Goal: Task Accomplishment & Management: Use online tool/utility

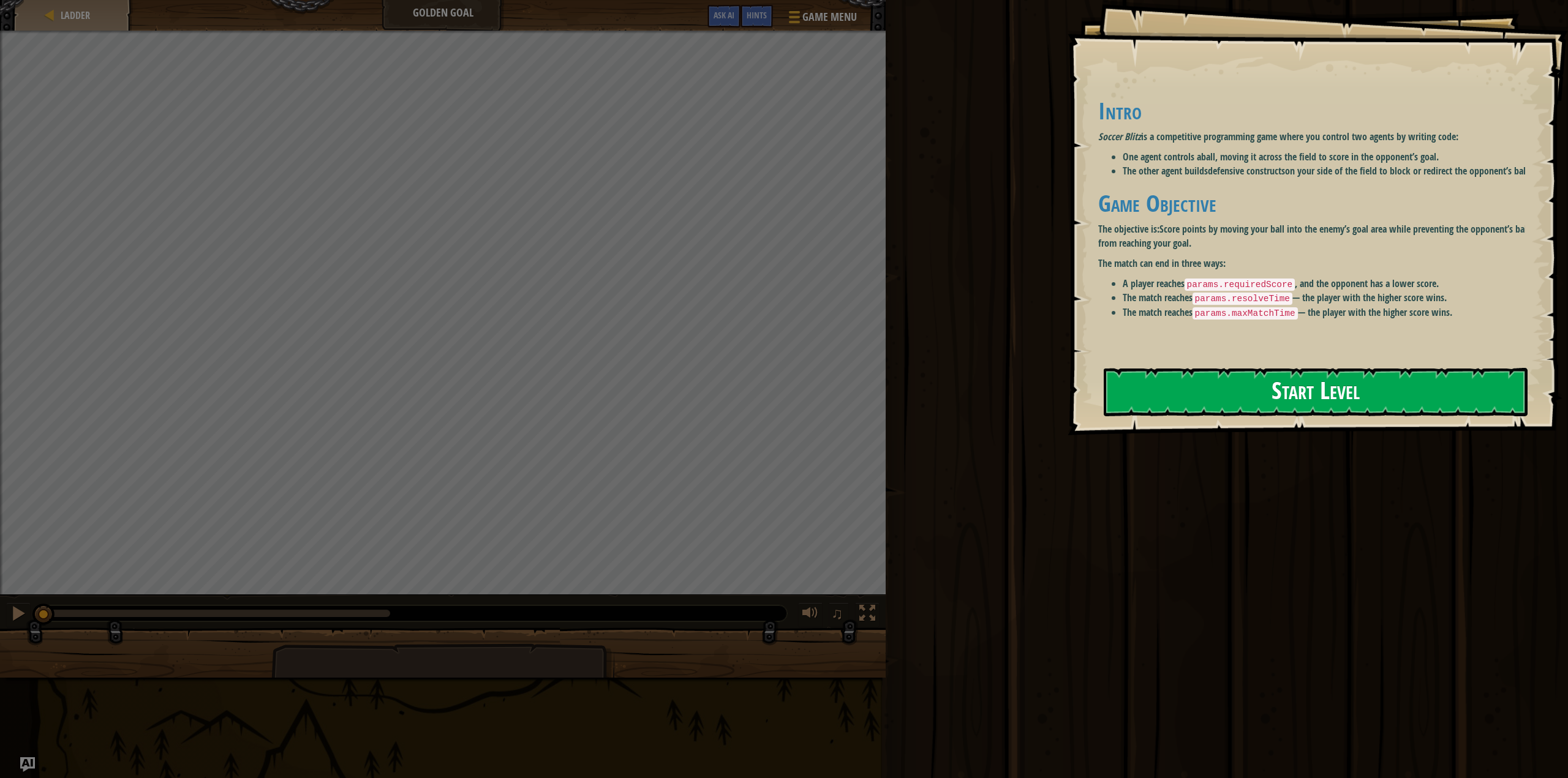
click at [1285, 396] on button "Start Level" at bounding box center [1316, 392] width 425 height 48
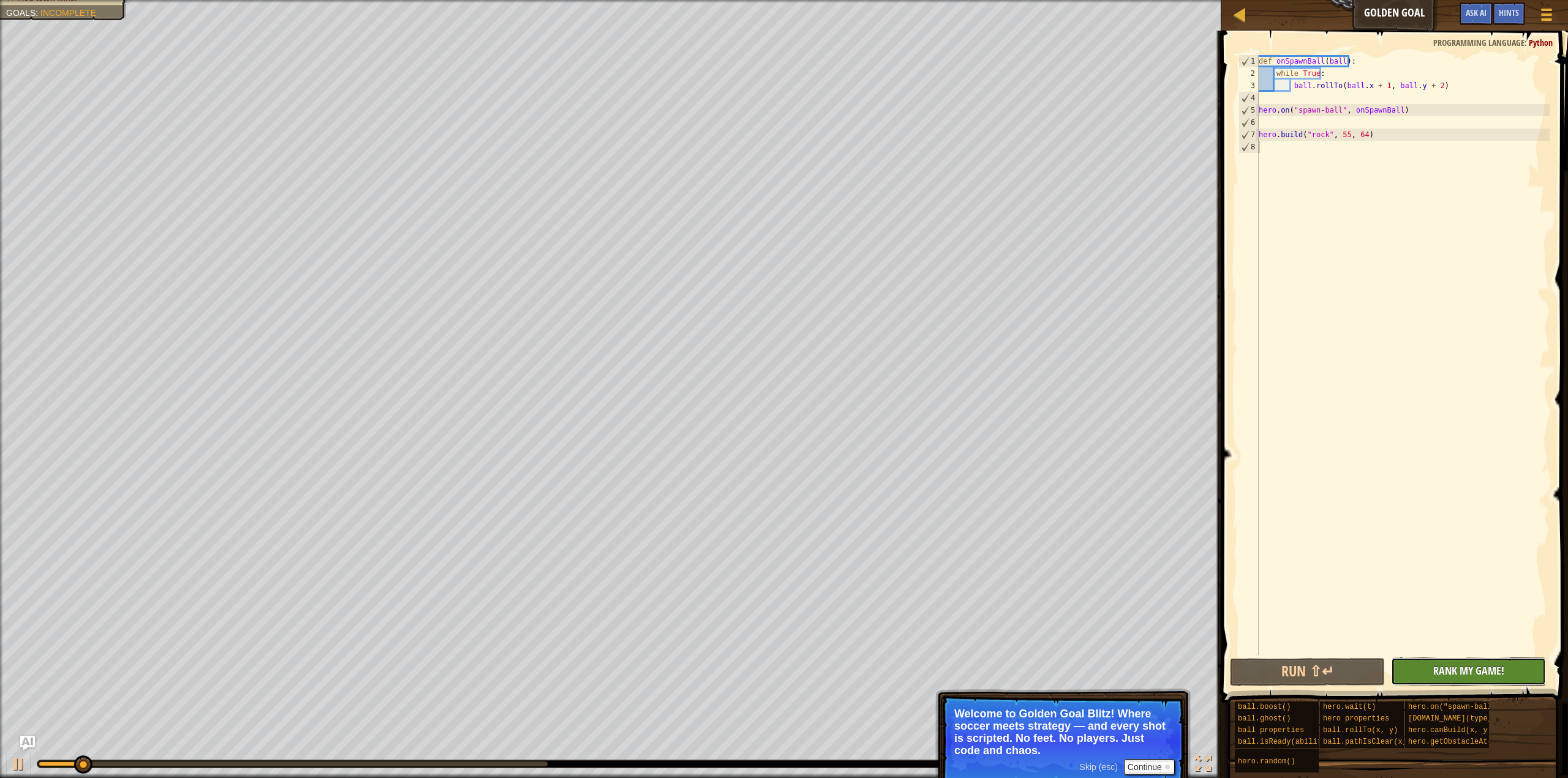
click at [1490, 675] on span "Rank My Game!" at bounding box center [1469, 670] width 71 height 15
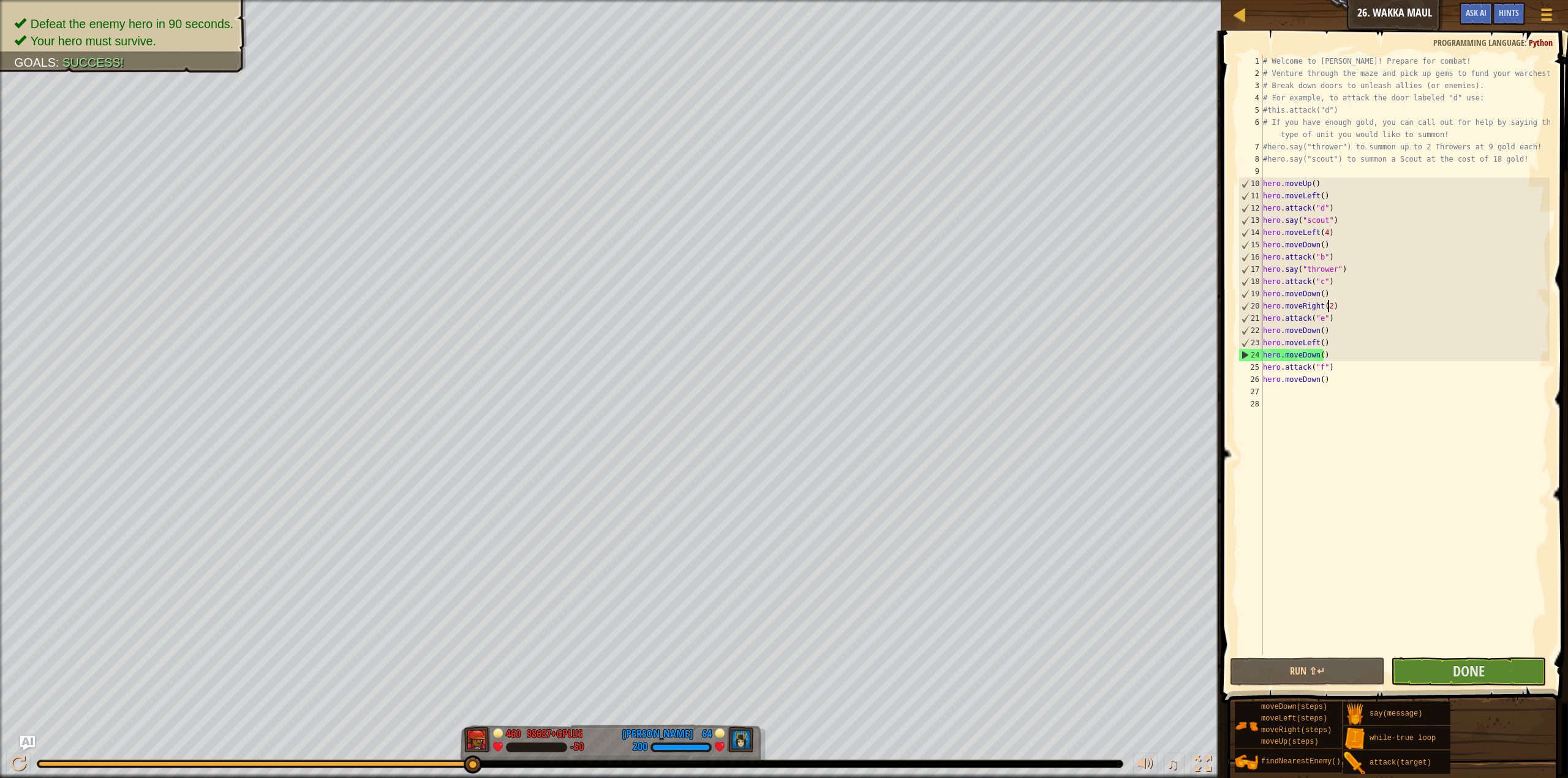
click at [1328, 309] on div "# Welcome to [PERSON_NAME]! Prepare for combat! # Venture through the maze and …" at bounding box center [1405, 367] width 289 height 624
type textarea "hero.moveRight()"
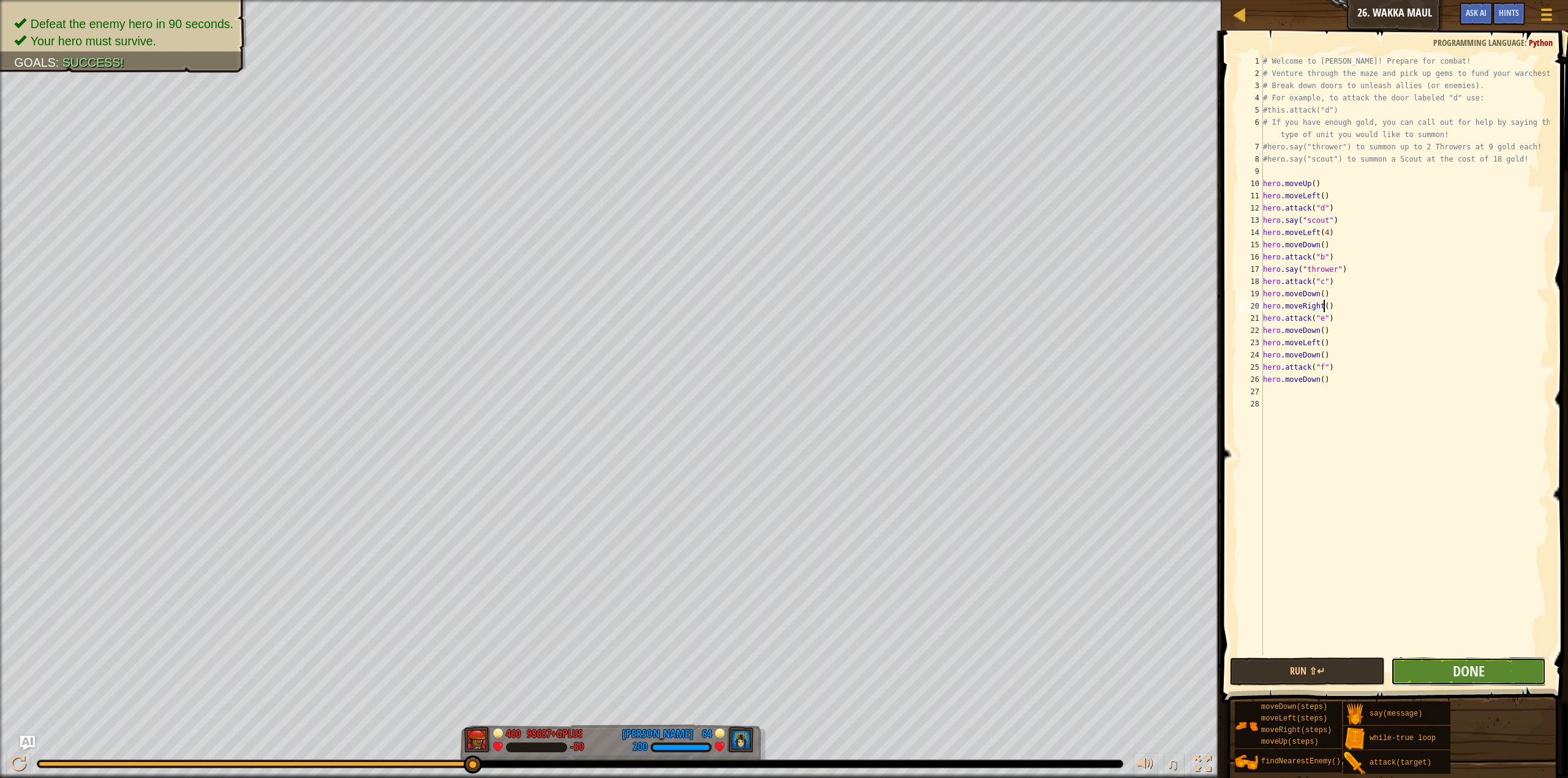
click at [1518, 681] on button "Done" at bounding box center [1469, 671] width 155 height 28
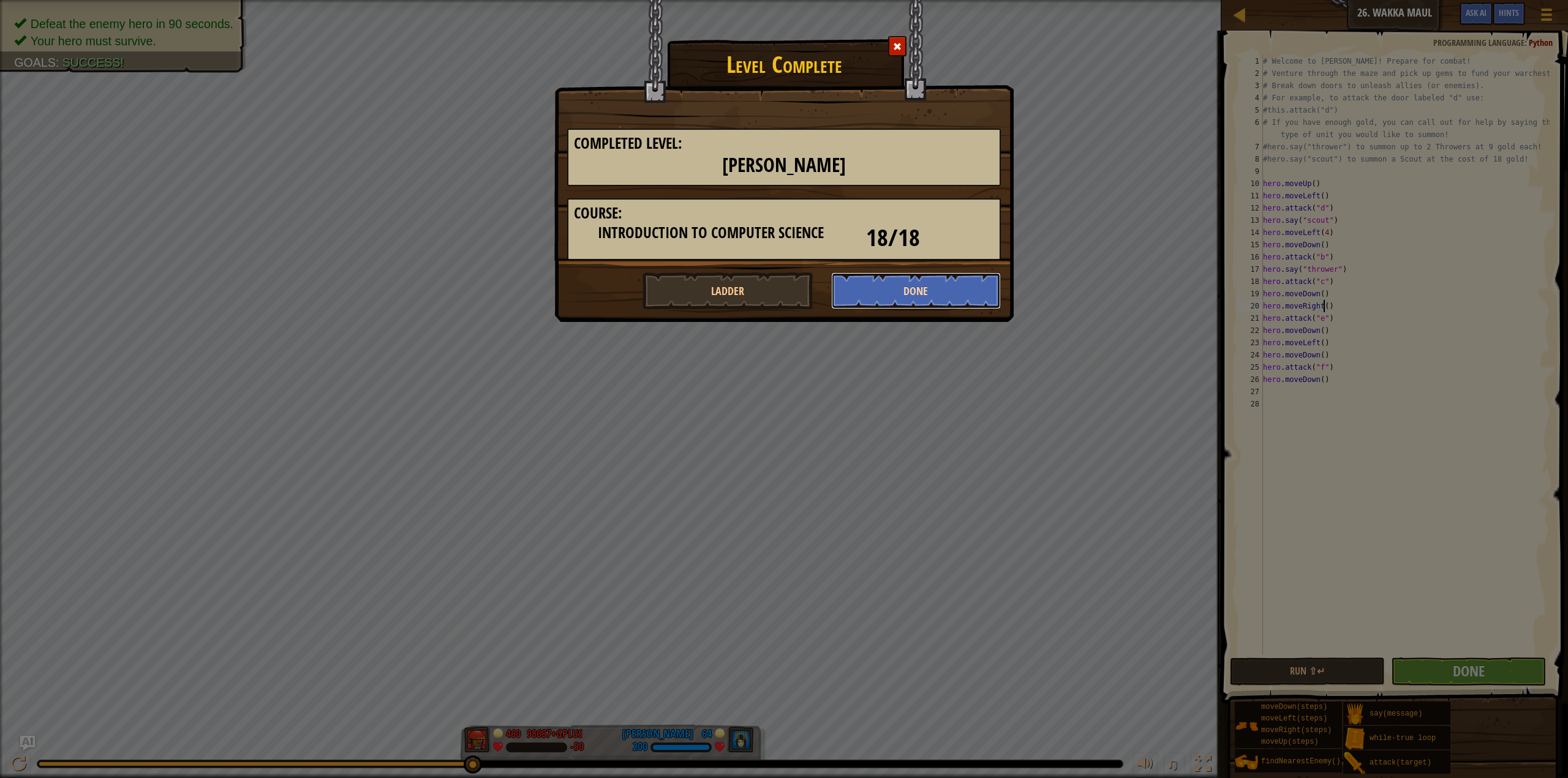
click at [909, 288] on button "Done" at bounding box center [916, 290] width 170 height 36
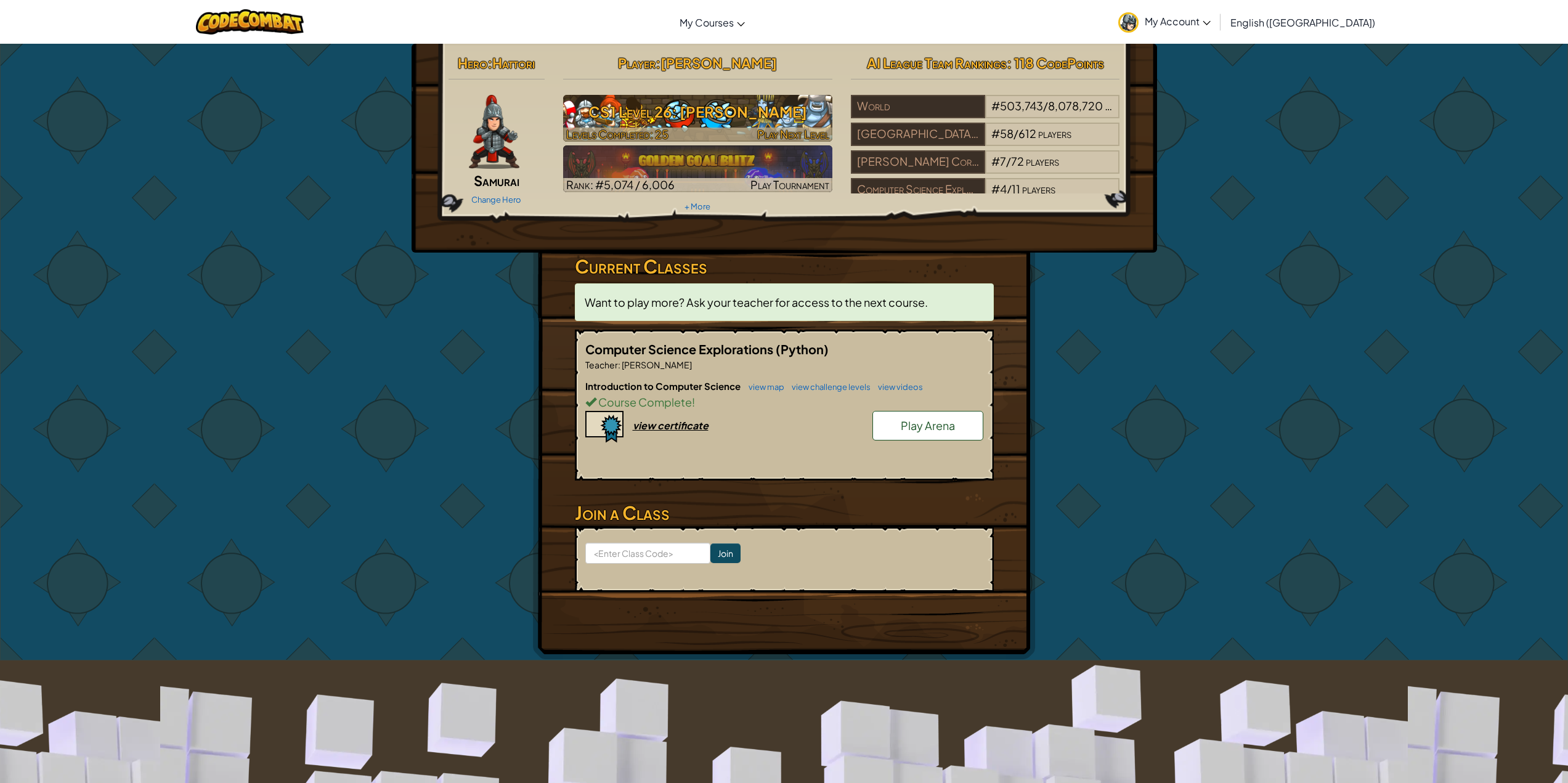
click at [665, 123] on h3 "CS1 Level 26: [PERSON_NAME]" at bounding box center [698, 112] width 269 height 28
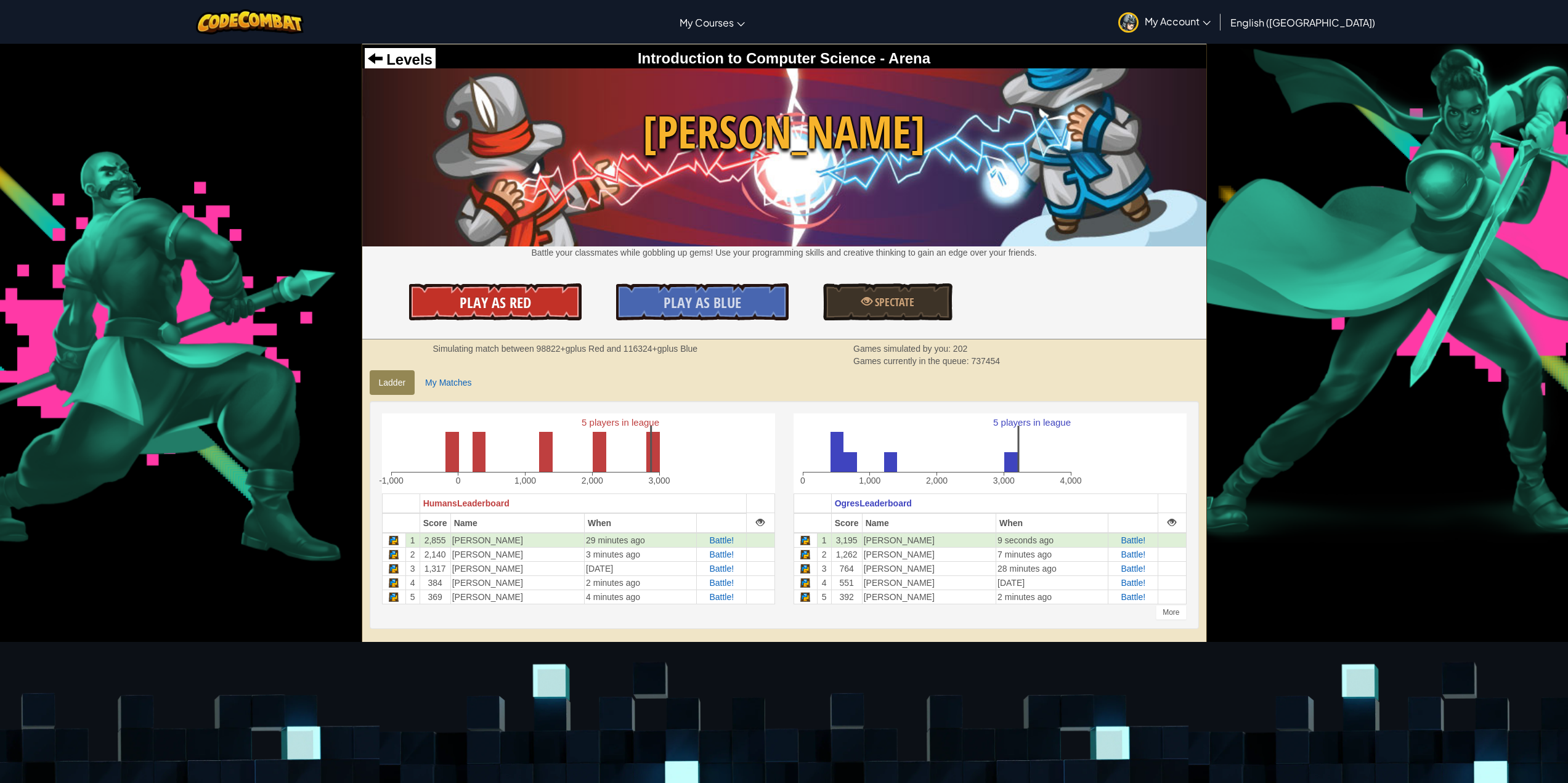
click at [460, 297] on span "Play As Red" at bounding box center [495, 303] width 71 height 20
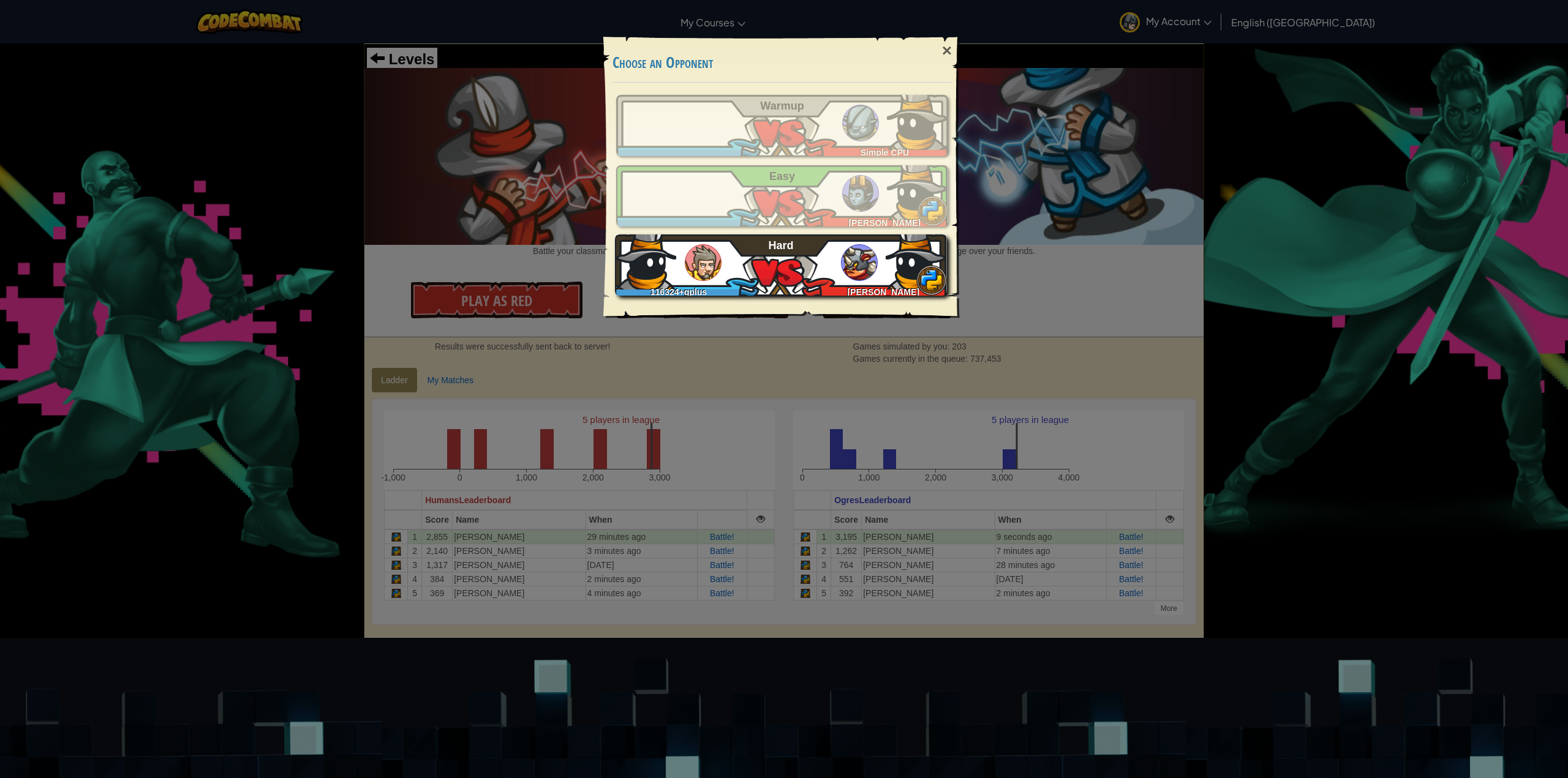
click at [751, 262] on div "116324+gplus [PERSON_NAME] Hard" at bounding box center [780, 265] width 332 height 61
